Goal: Check status: Check status

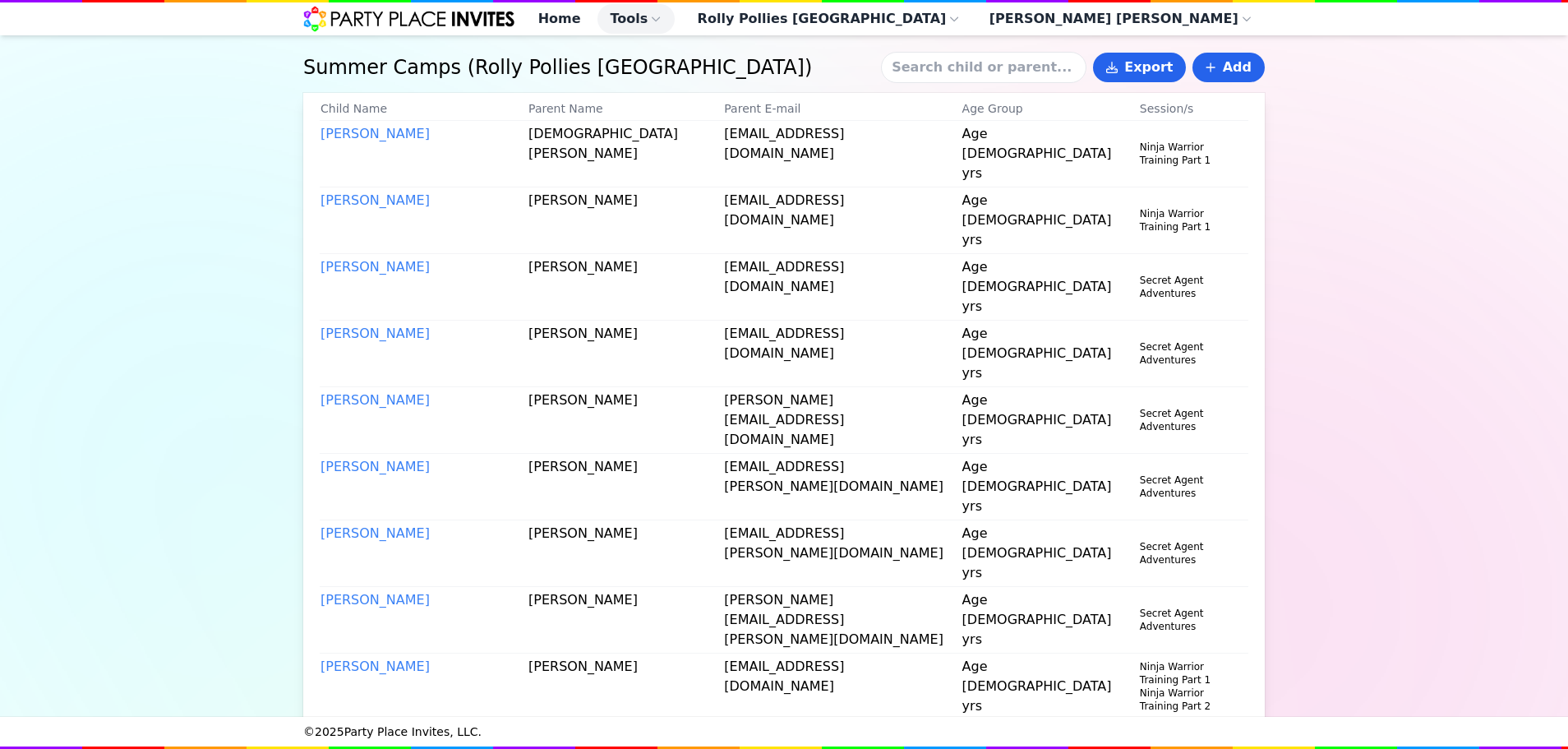
click at [934, 73] on input at bounding box center [983, 67] width 205 height 32
type input "[PERSON_NAME]"
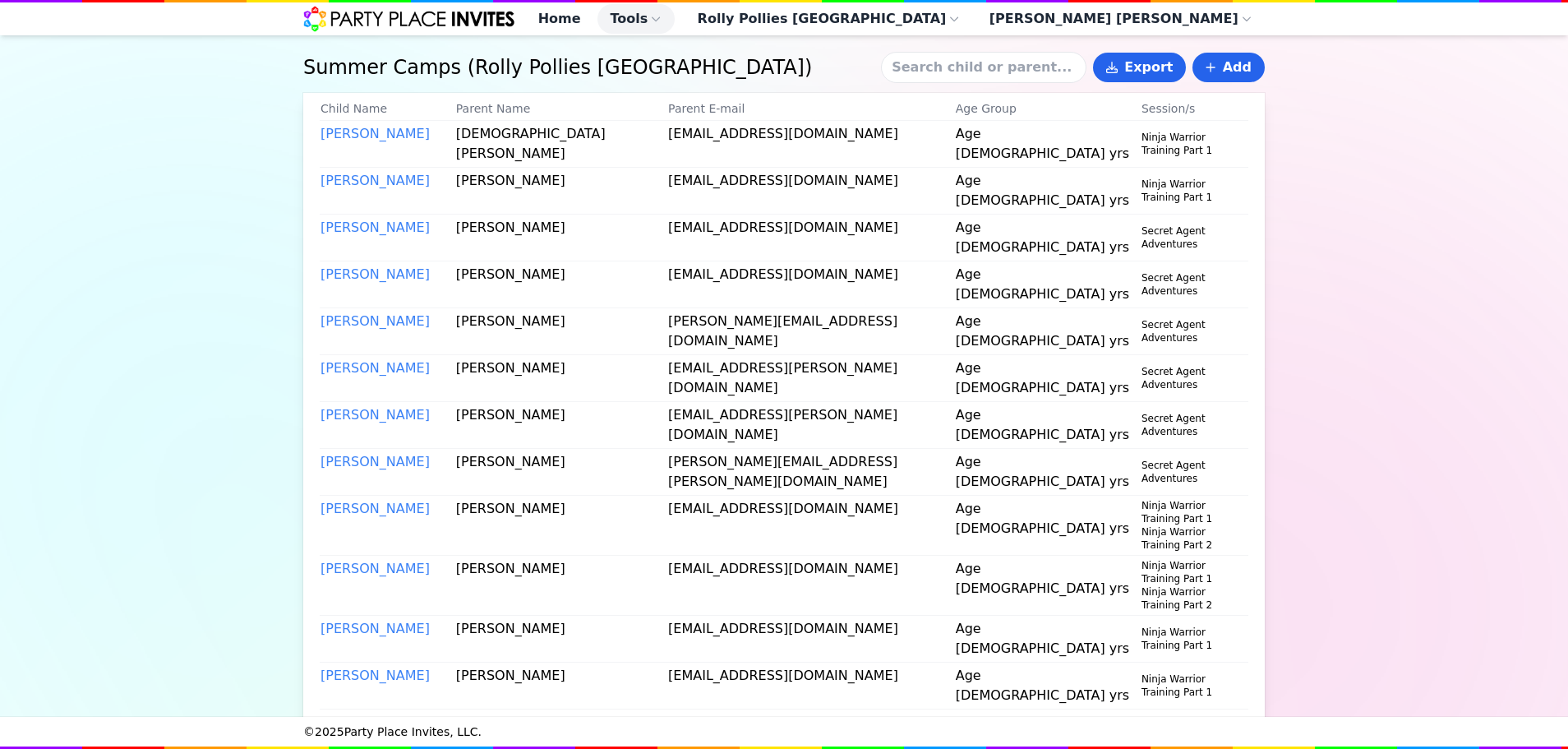
click at [928, 79] on input at bounding box center [983, 67] width 205 height 32
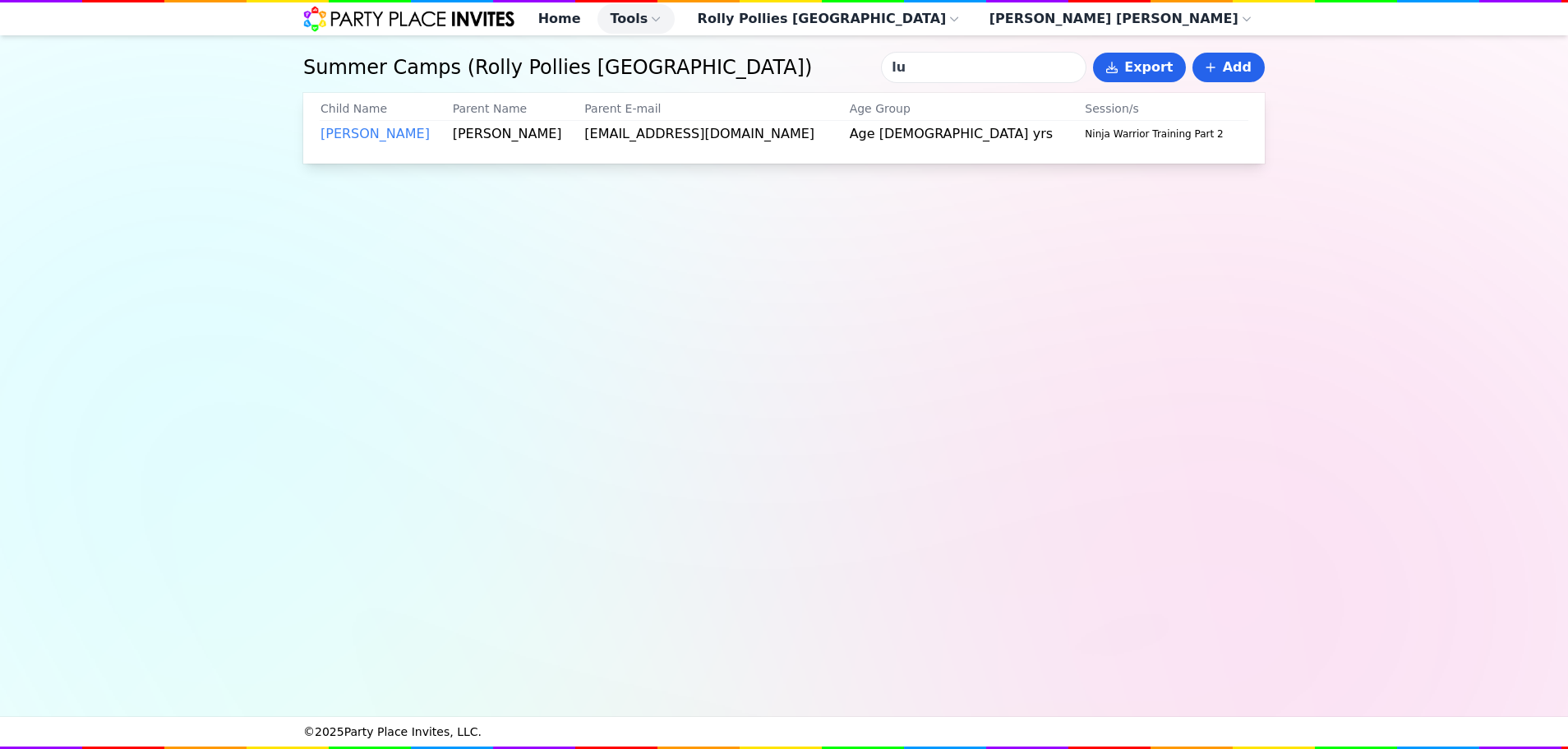
type input "l"
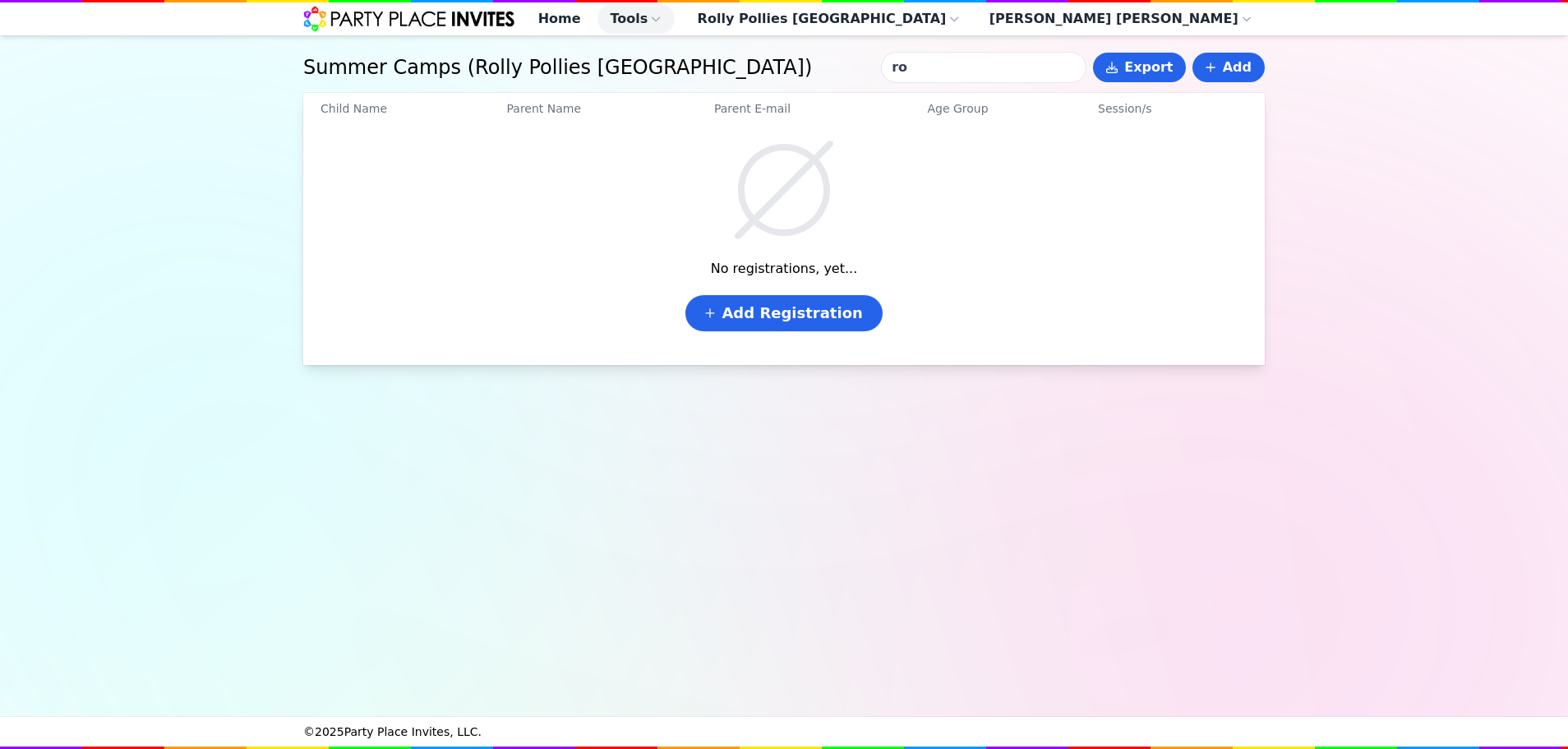
type input "r"
